Goal: Information Seeking & Learning: Learn about a topic

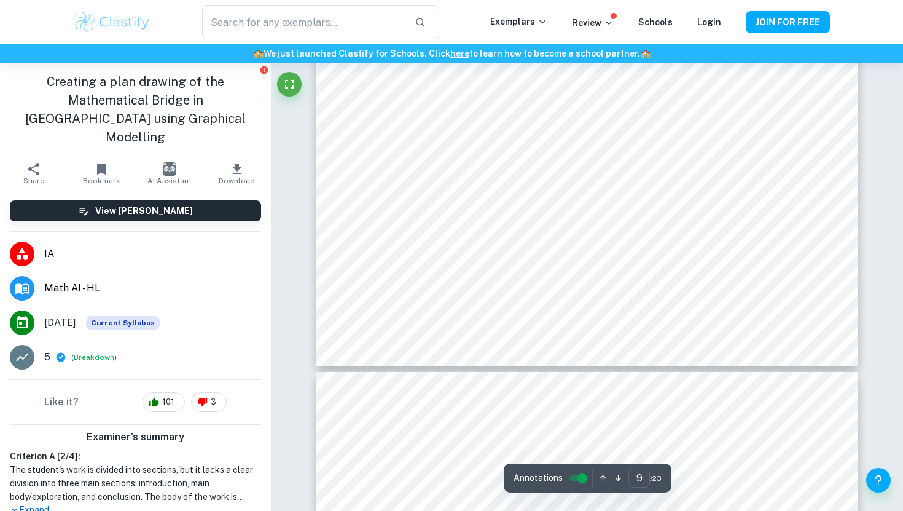
scroll to position [6916, 0]
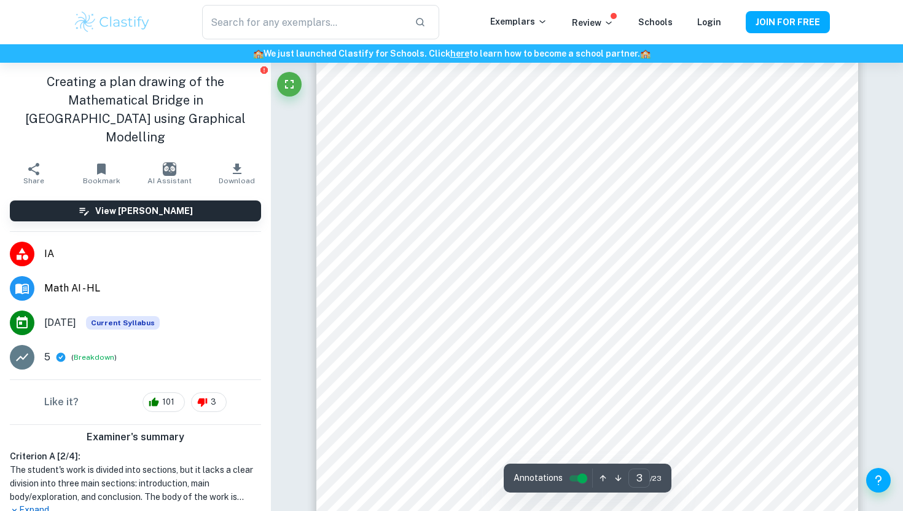
type input "2"
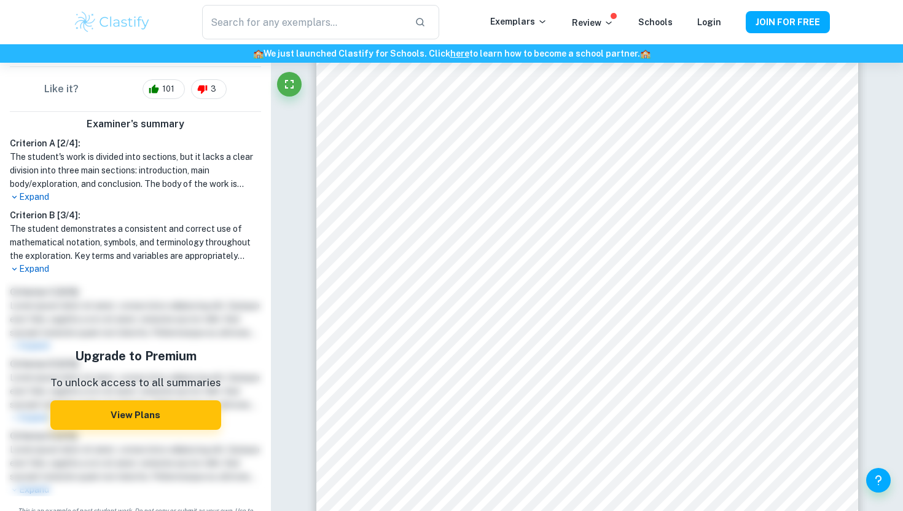
scroll to position [0, 0]
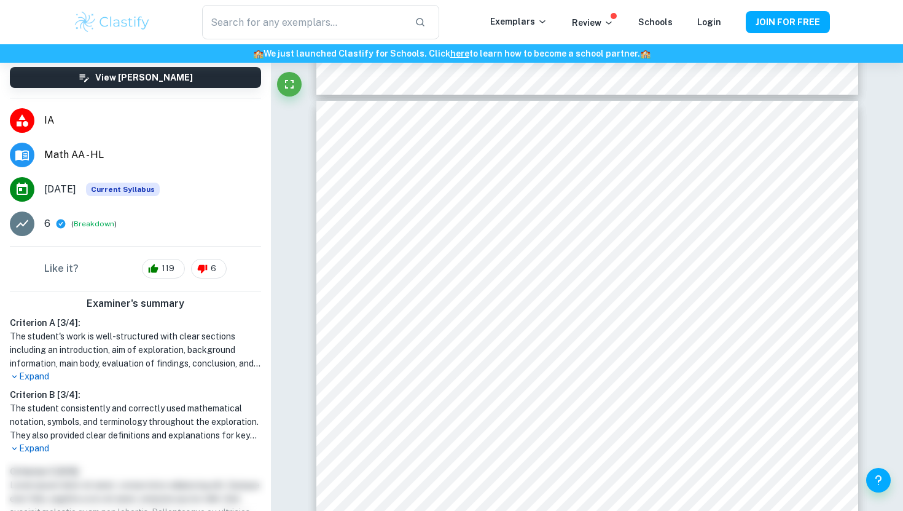
scroll to position [8744, 0]
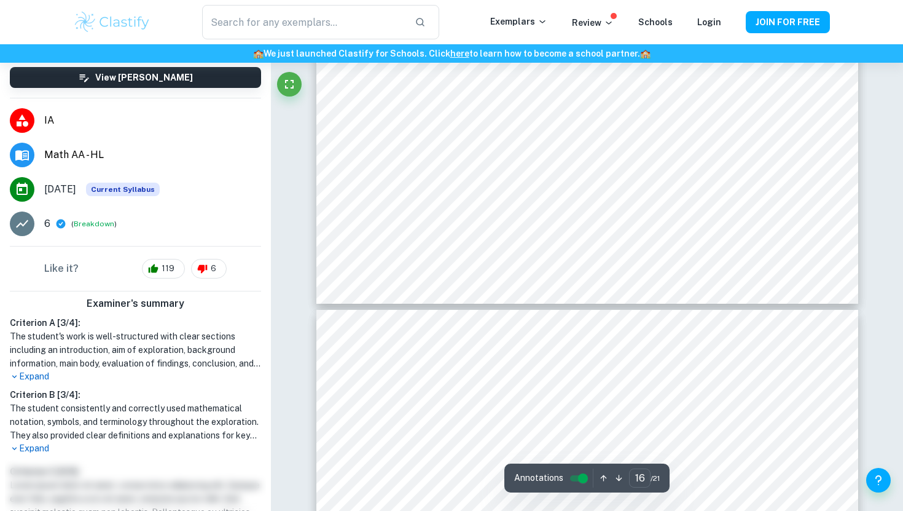
type input "17"
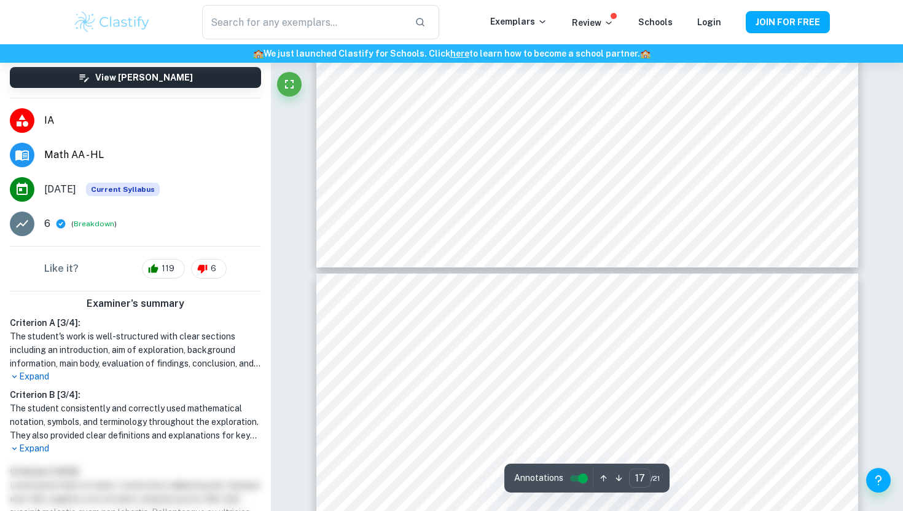
scroll to position [13306, 0]
